Goal: Information Seeking & Learning: Learn about a topic

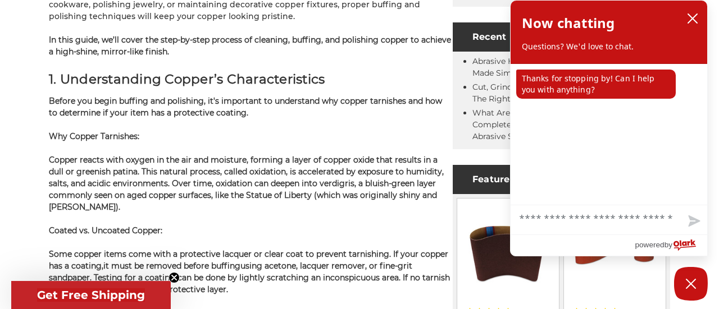
scroll to position [562, 0]
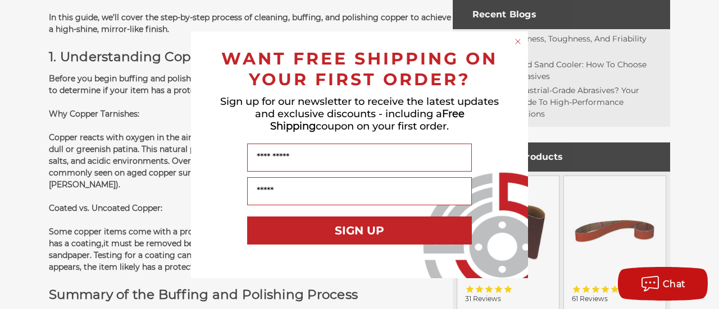
click at [517, 39] on circle "Close dialog" at bounding box center [518, 41] width 11 height 11
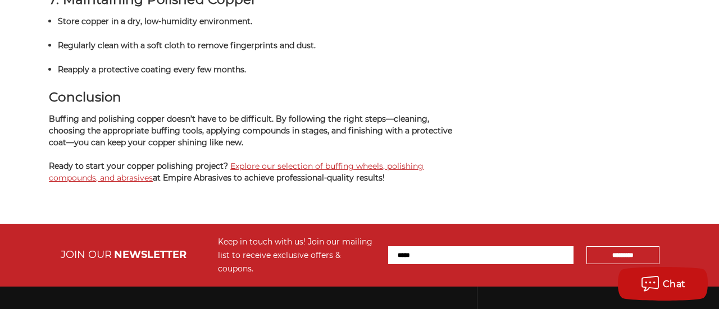
scroll to position [3213, 0]
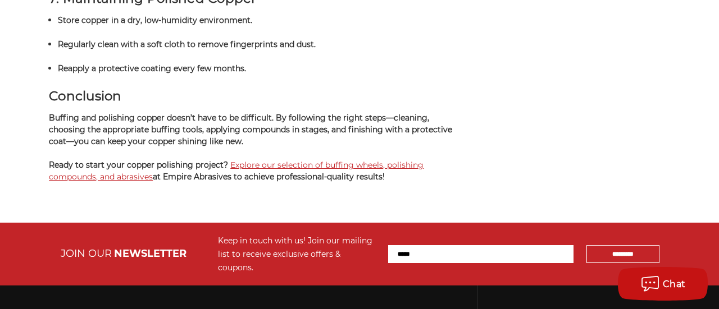
click at [336, 171] on link "Explore our selection of buffing wheels, polishing compounds, and abrasives" at bounding box center [236, 171] width 375 height 22
